Goal: Task Accomplishment & Management: Use online tool/utility

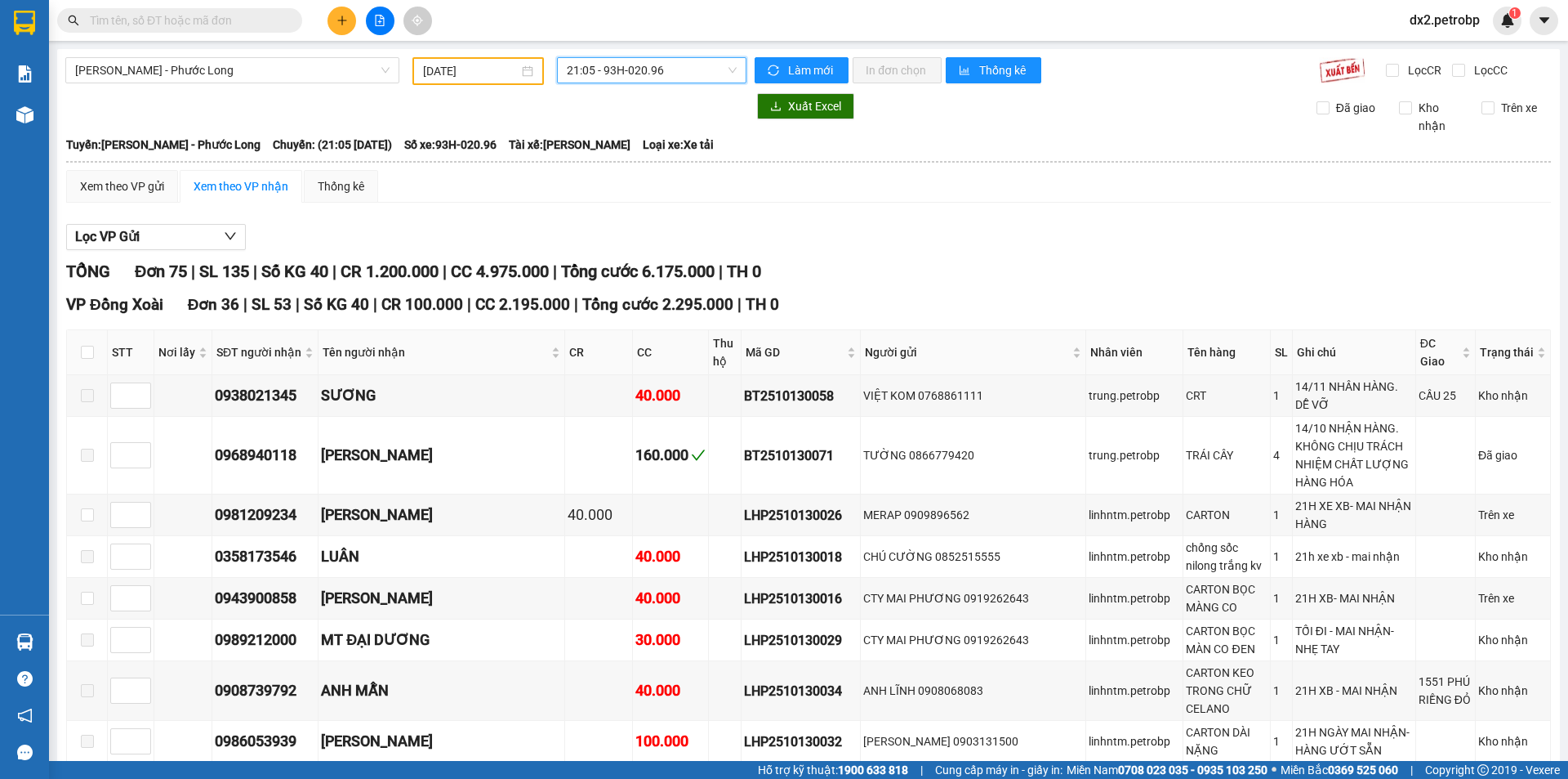
click at [728, 65] on span "21:05 - 93H-020.96" at bounding box center [652, 70] width 170 height 25
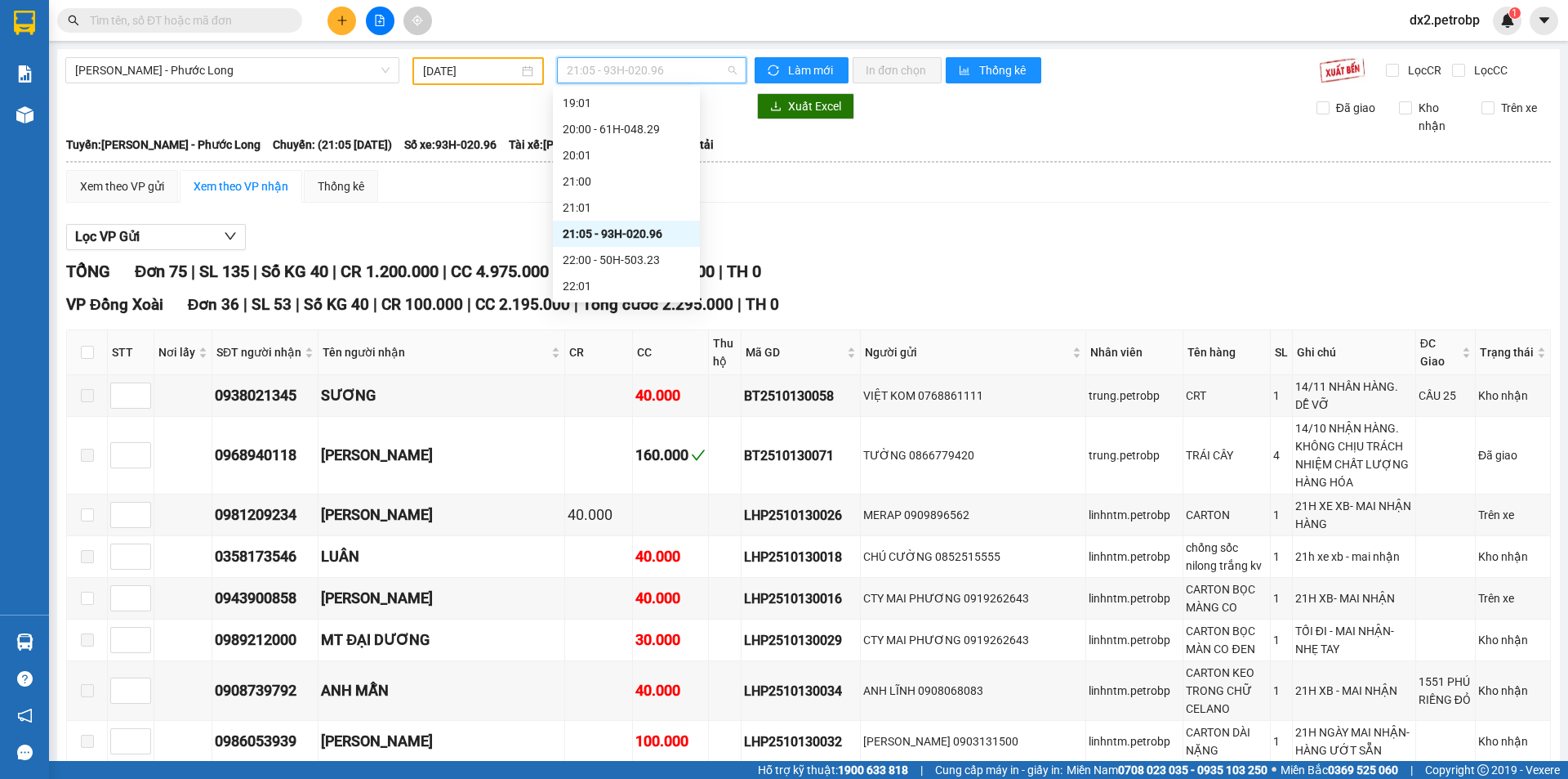
click at [507, 67] on input "[DATE]" at bounding box center [471, 71] width 96 height 18
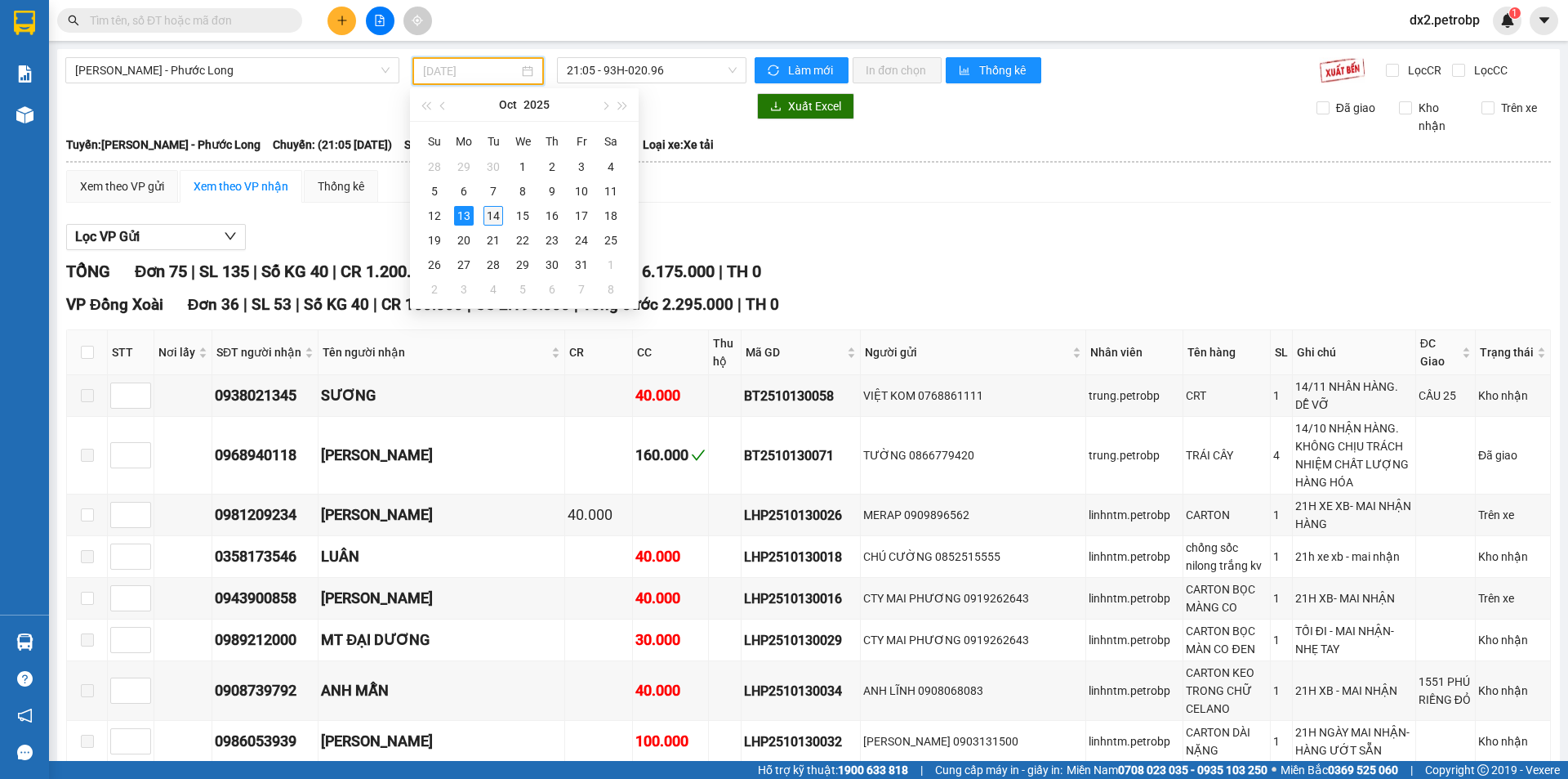
click at [492, 221] on div "14" at bounding box center [494, 216] width 20 height 20
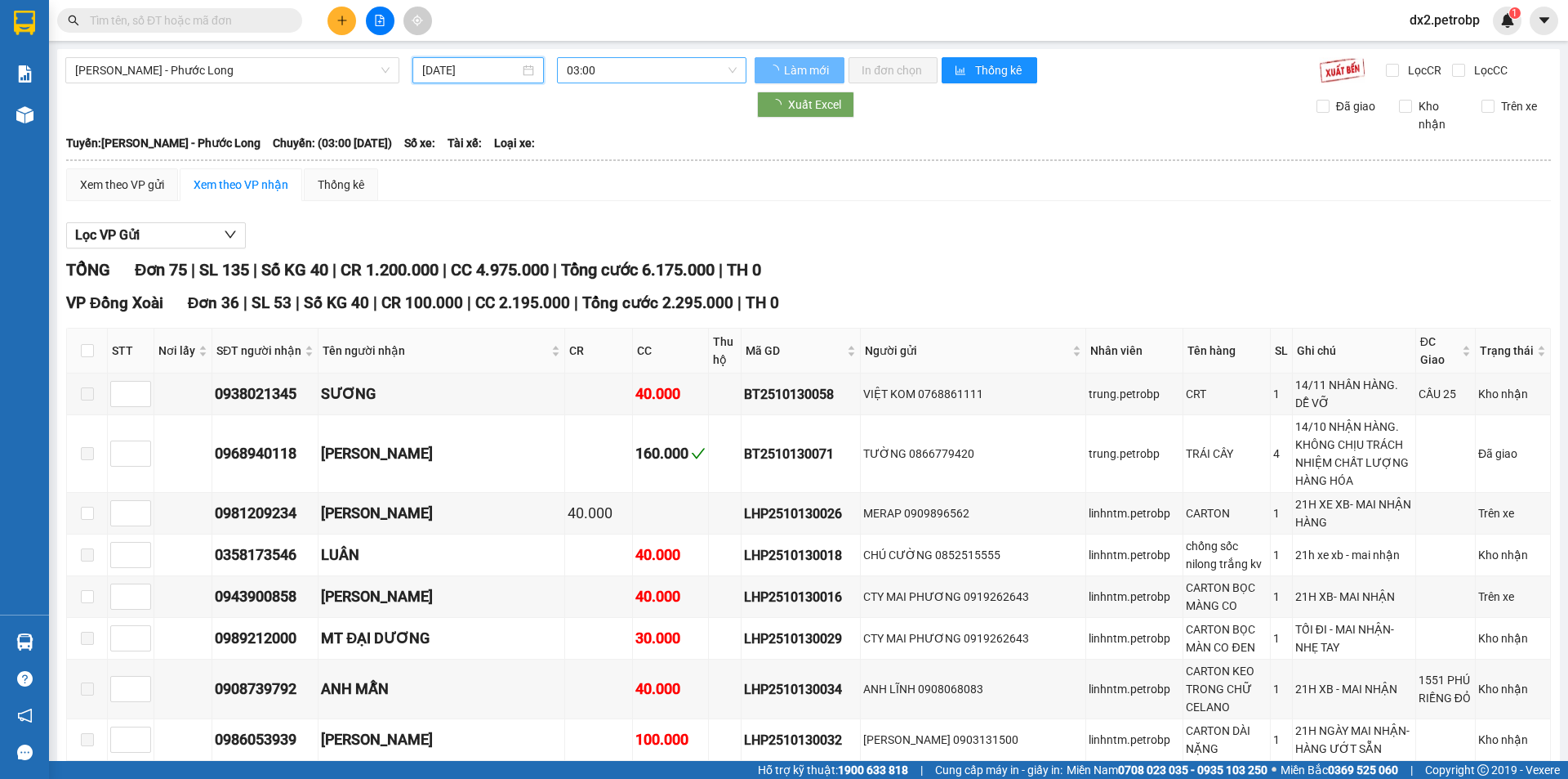
type input "[DATE]"
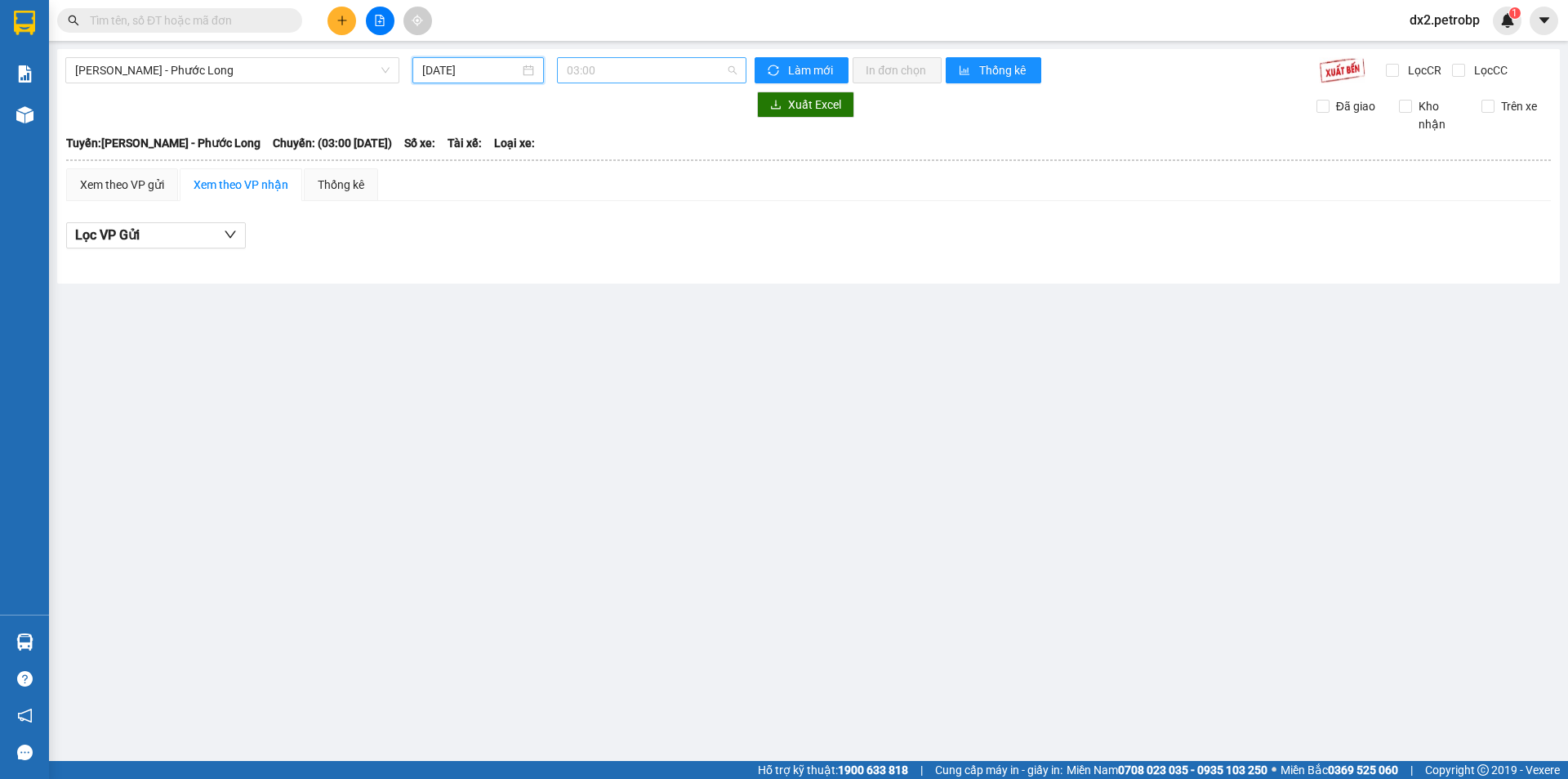
scroll to position [26, 0]
click at [734, 68] on span "03:00" at bounding box center [652, 70] width 170 height 25
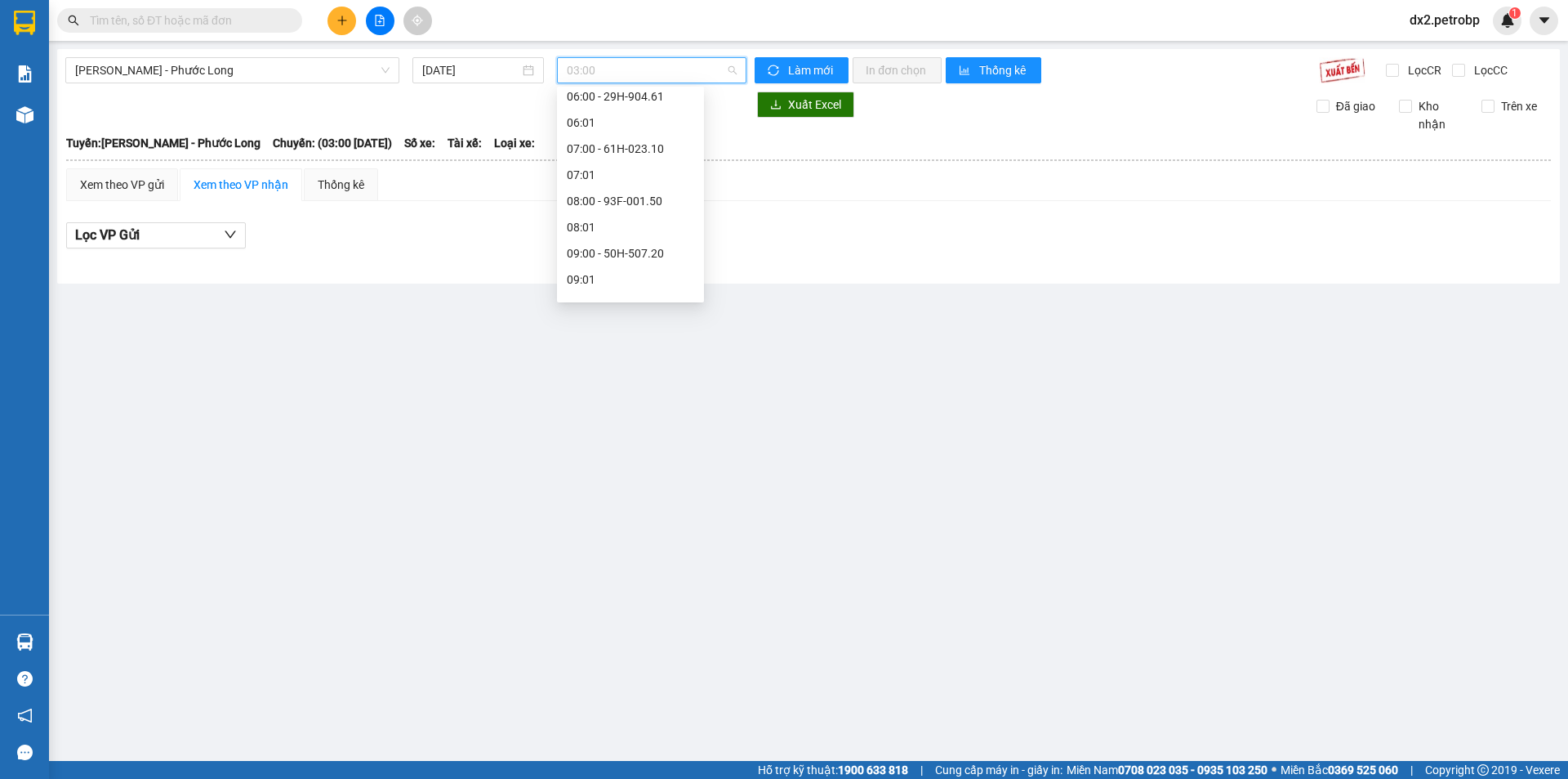
scroll to position [271, 0]
click at [642, 222] on div "09:05 - 50H-074.37" at bounding box center [630, 224] width 128 height 18
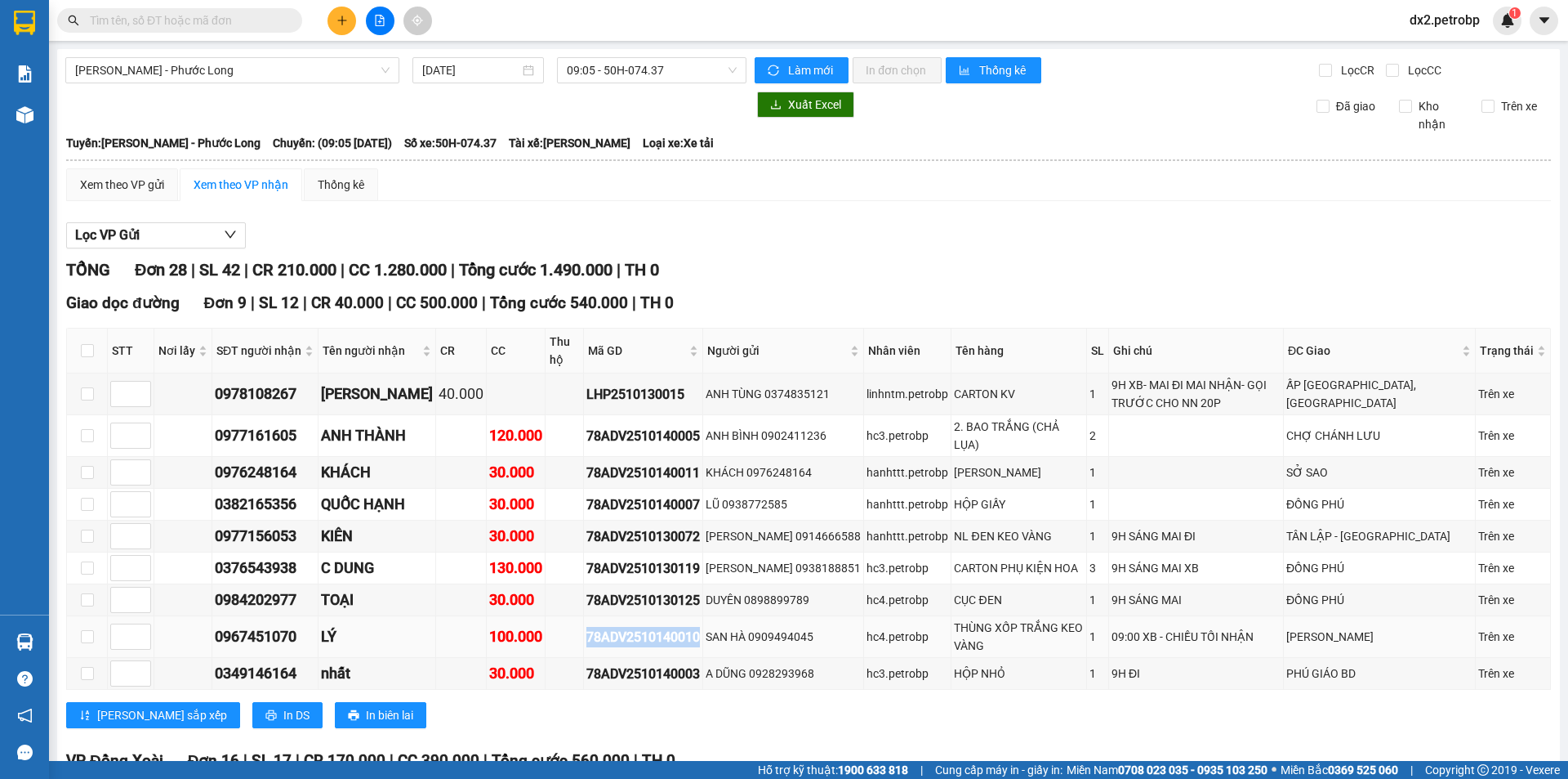
drag, startPoint x: 690, startPoint y: 630, endPoint x: 573, endPoint y: 638, distance: 117.3
click at [584, 638] on td "78ADV2510140010" at bounding box center [643, 636] width 120 height 42
copy div "78ADV2510140010"
click at [261, 20] on input "text" at bounding box center [186, 21] width 193 height 18
paste input "78ADV2510140010"
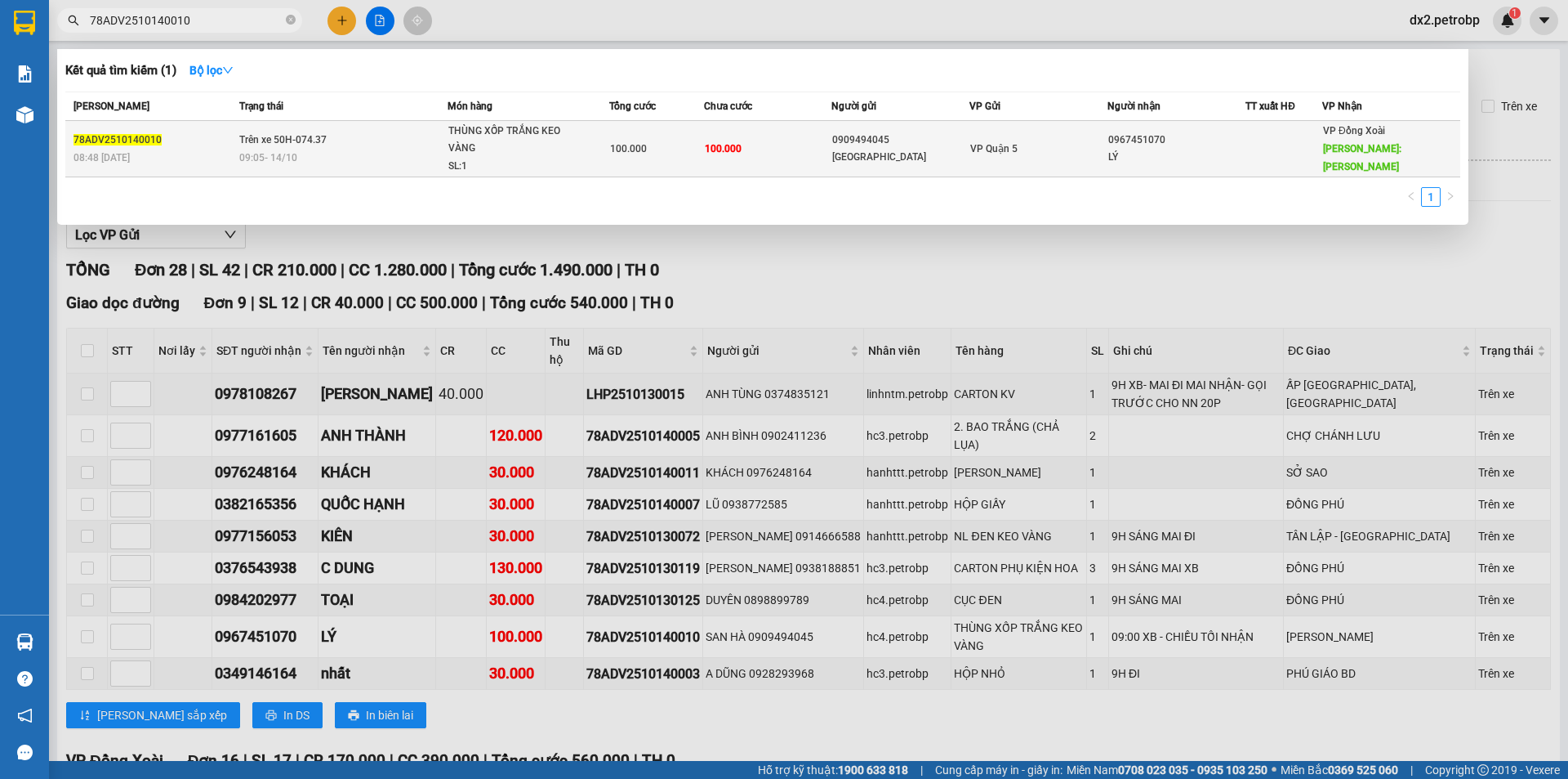
type input "78ADV2510140010"
click at [664, 149] on div "100.000" at bounding box center [657, 148] width 94 height 18
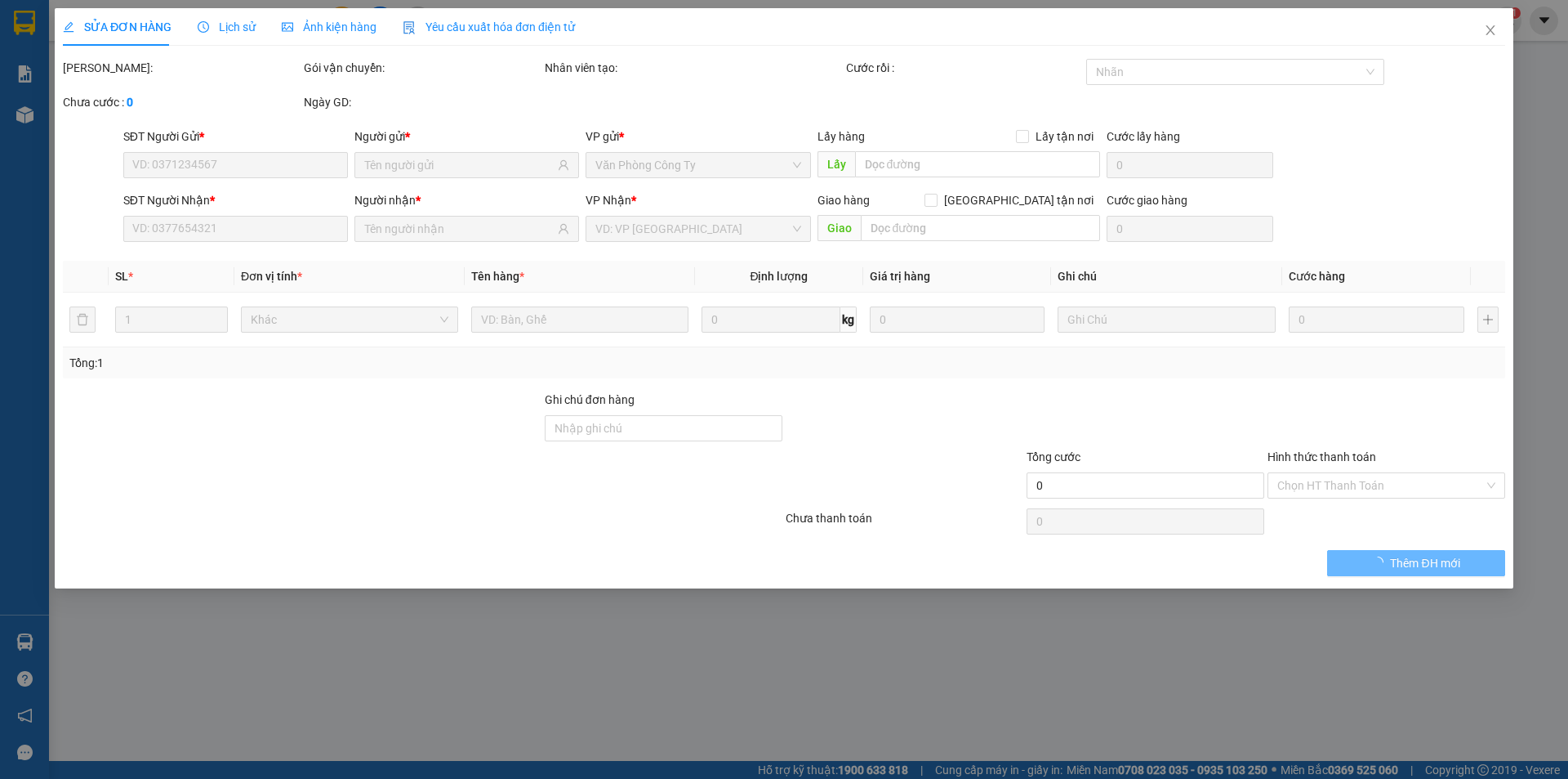
type input "0909494045"
type input "[GEOGRAPHIC_DATA]"
type input "0967451070"
type input "LÝ"
type input "[PERSON_NAME]"
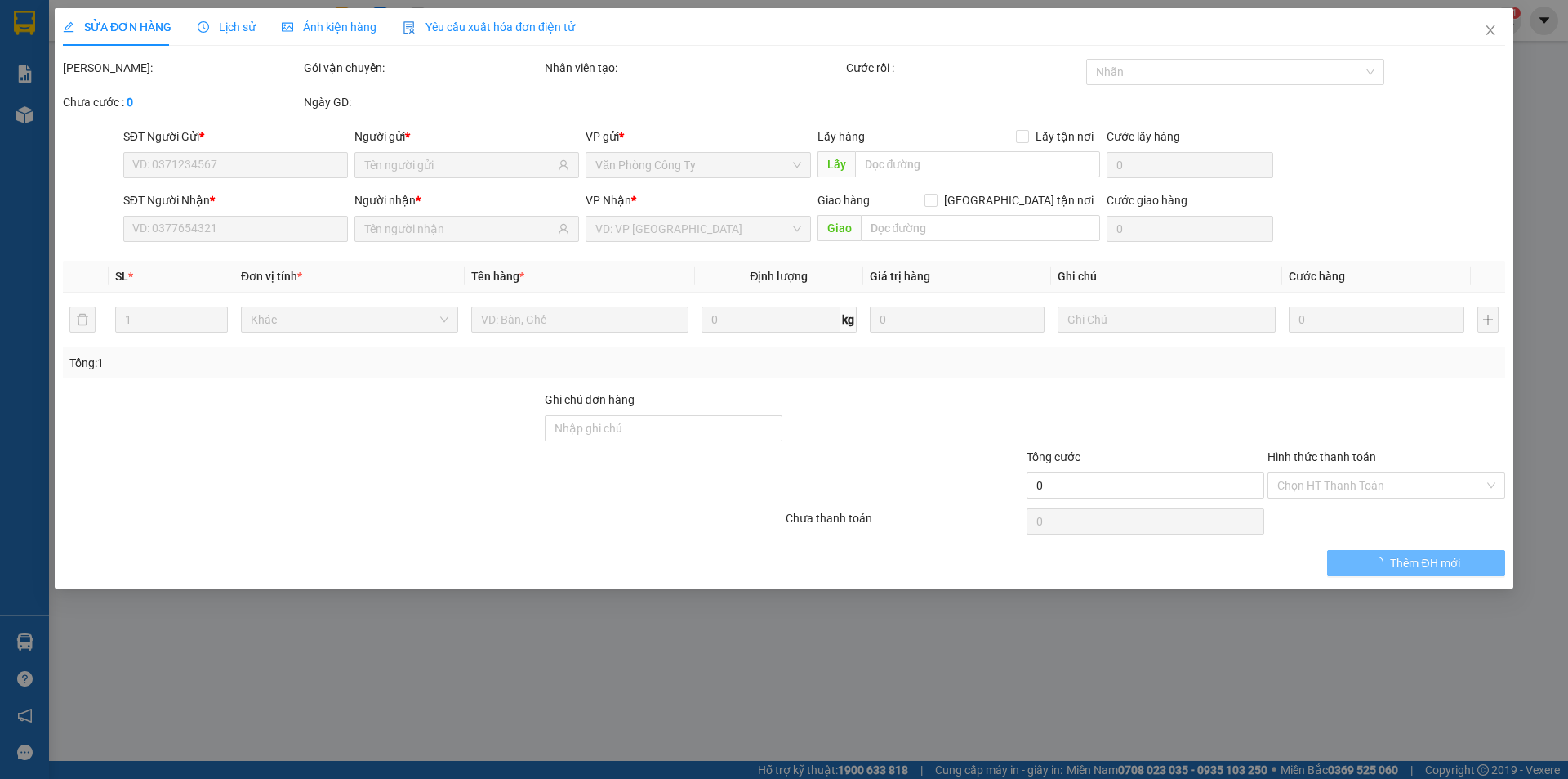
type input "100.000"
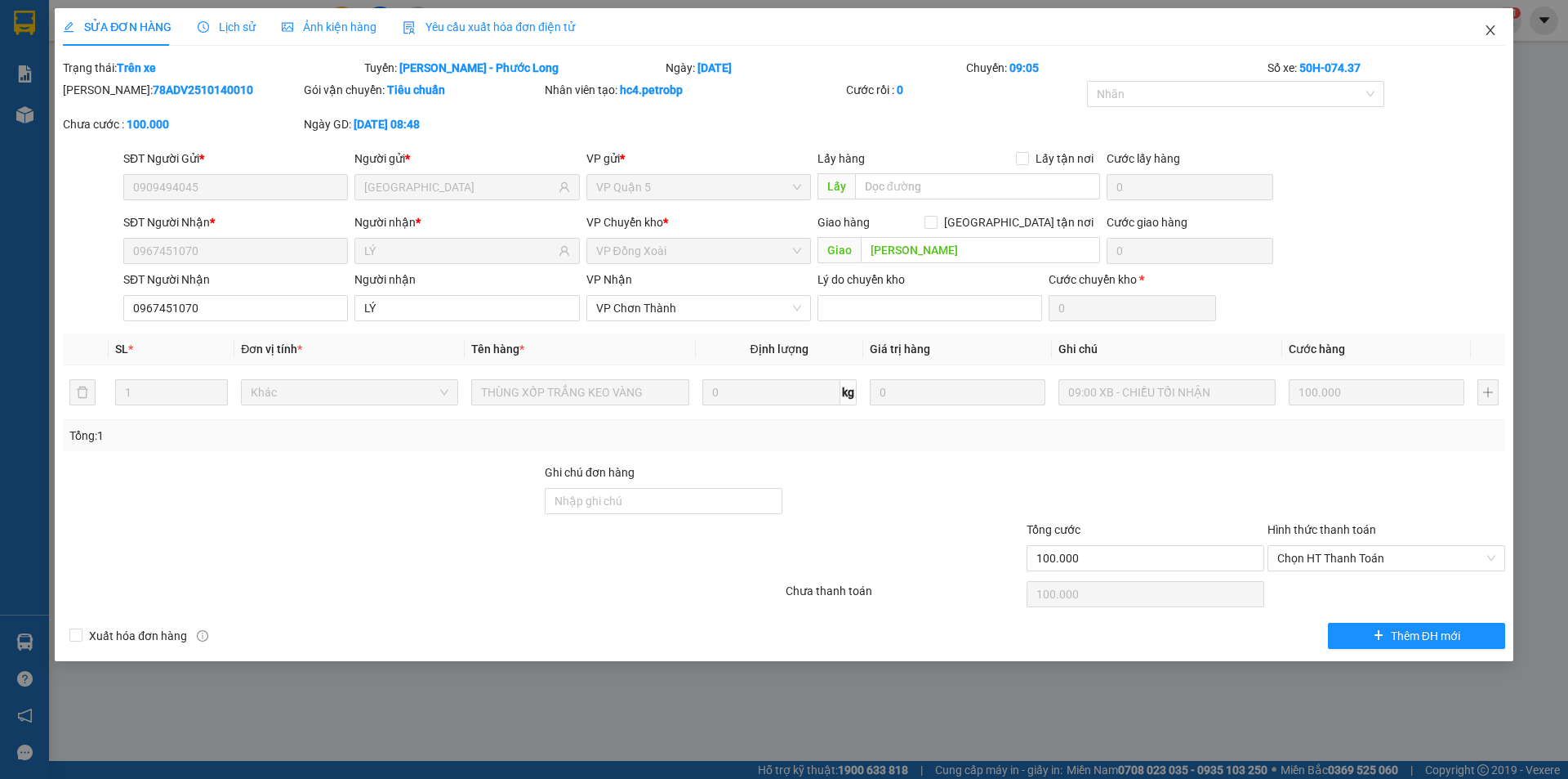
click at [1488, 27] on icon "close" at bounding box center [1490, 30] width 13 height 13
